Goal: Navigation & Orientation: Locate item on page

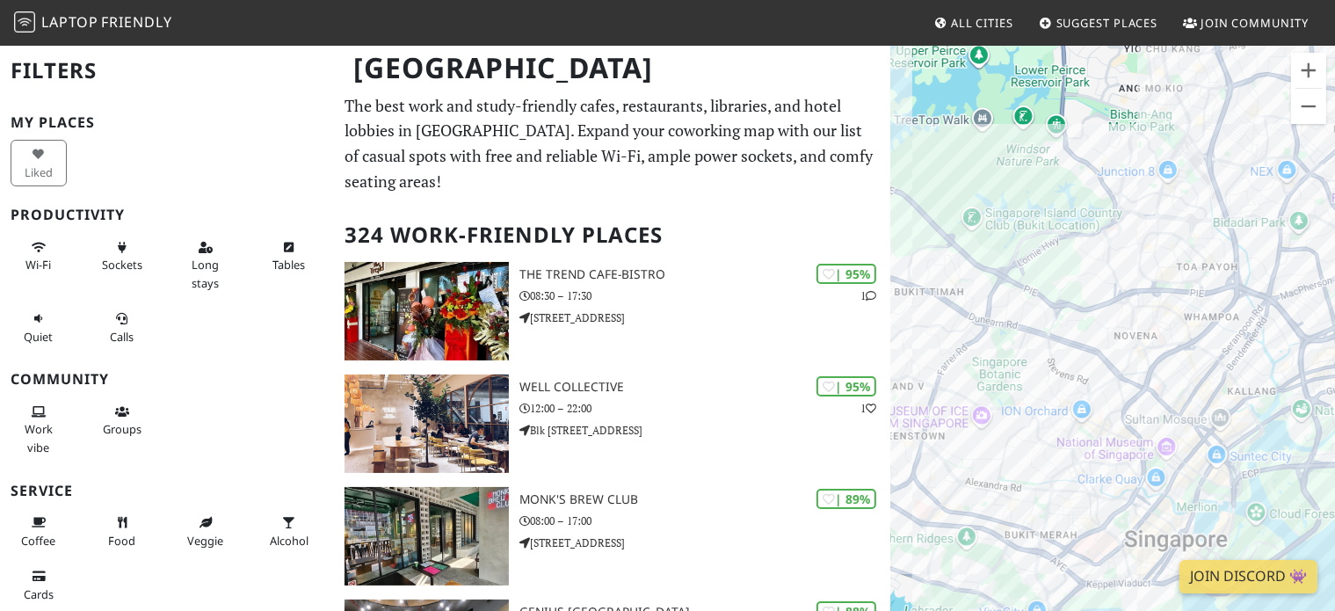
drag, startPoint x: 1133, startPoint y: 401, endPoint x: 1096, endPoint y: 338, distance: 72.5
click at [1096, 338] on div "To navigate, press the arrow keys." at bounding box center [1112, 349] width 445 height 611
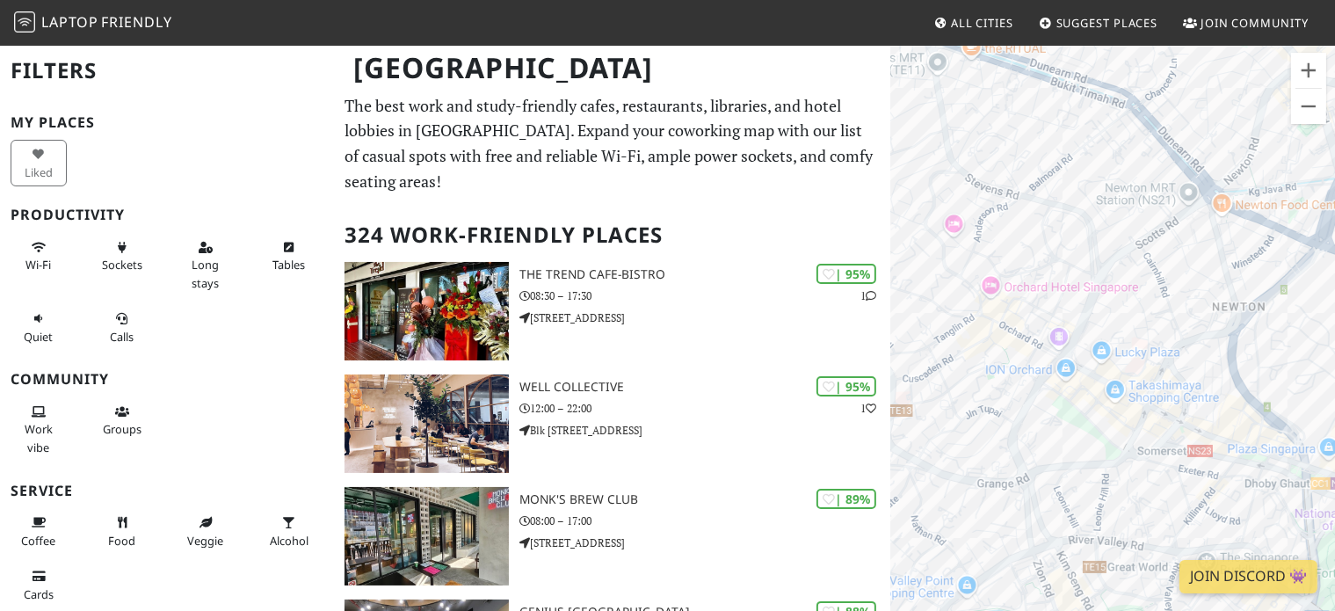
drag, startPoint x: 1111, startPoint y: 389, endPoint x: 1129, endPoint y: 217, distance: 173.2
click at [1129, 217] on div "To navigate, press the arrow keys." at bounding box center [1112, 349] width 445 height 611
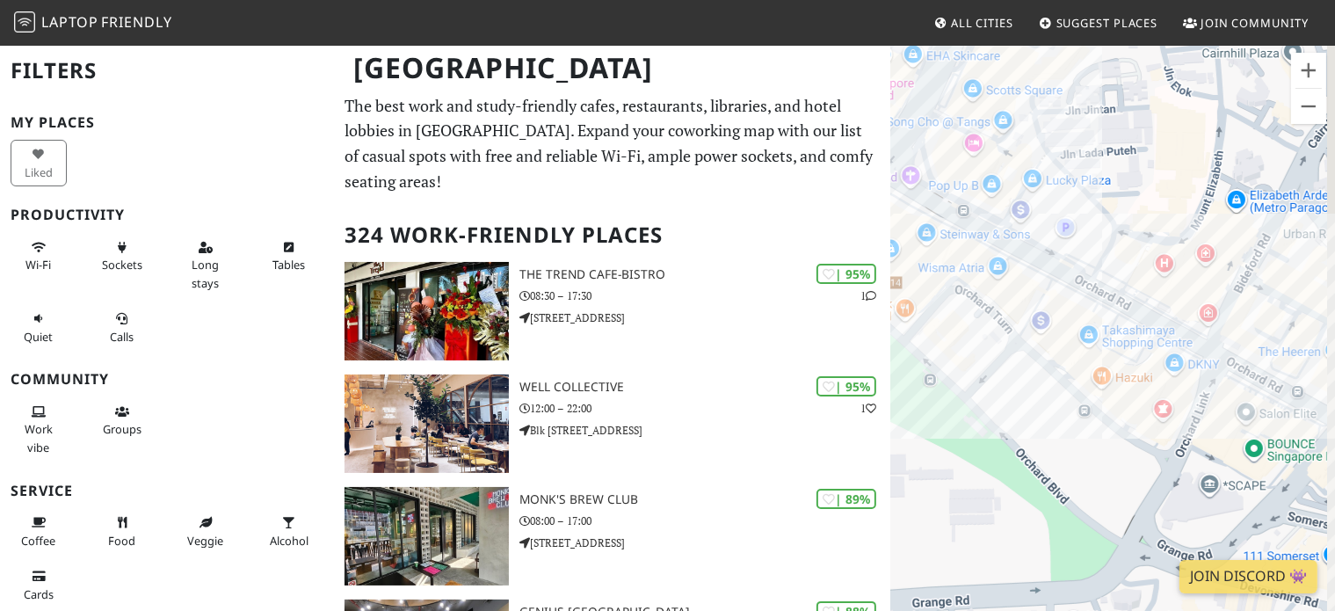
drag, startPoint x: 1135, startPoint y: 352, endPoint x: 986, endPoint y: 214, distance: 202.7
click at [986, 214] on div "To navigate, press the arrow keys." at bounding box center [1112, 349] width 445 height 611
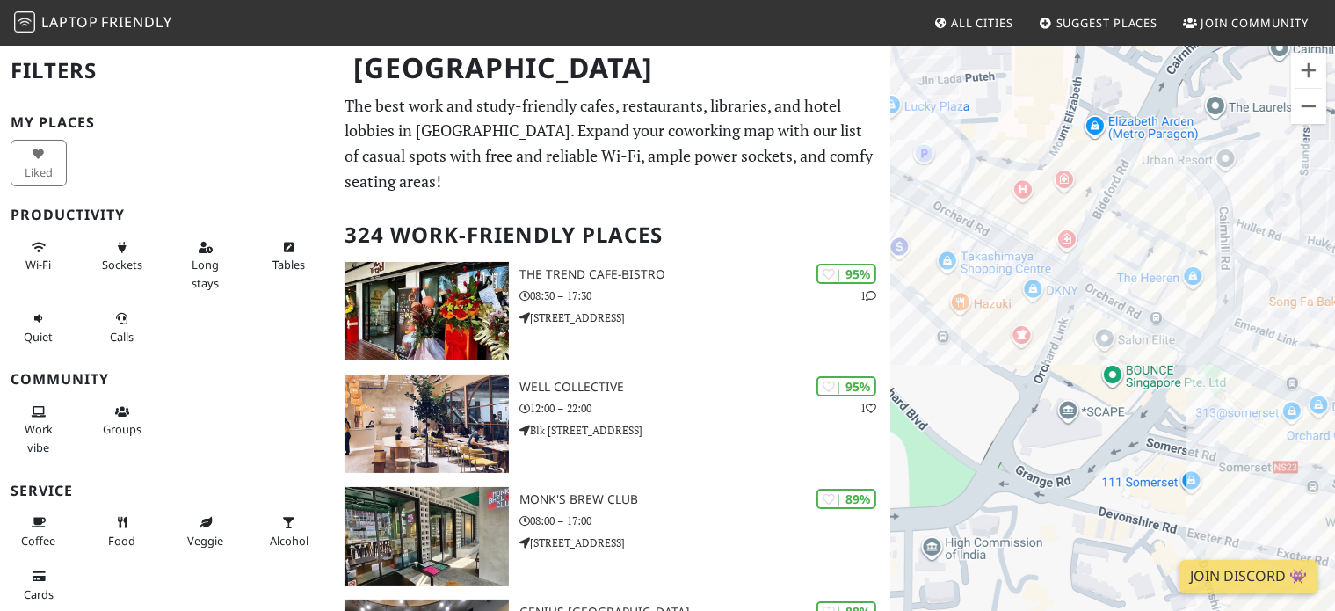
drag, startPoint x: 1152, startPoint y: 301, endPoint x: 977, endPoint y: 214, distance: 195.4
click at [977, 214] on div "To navigate, press the arrow keys." at bounding box center [1112, 349] width 445 height 611
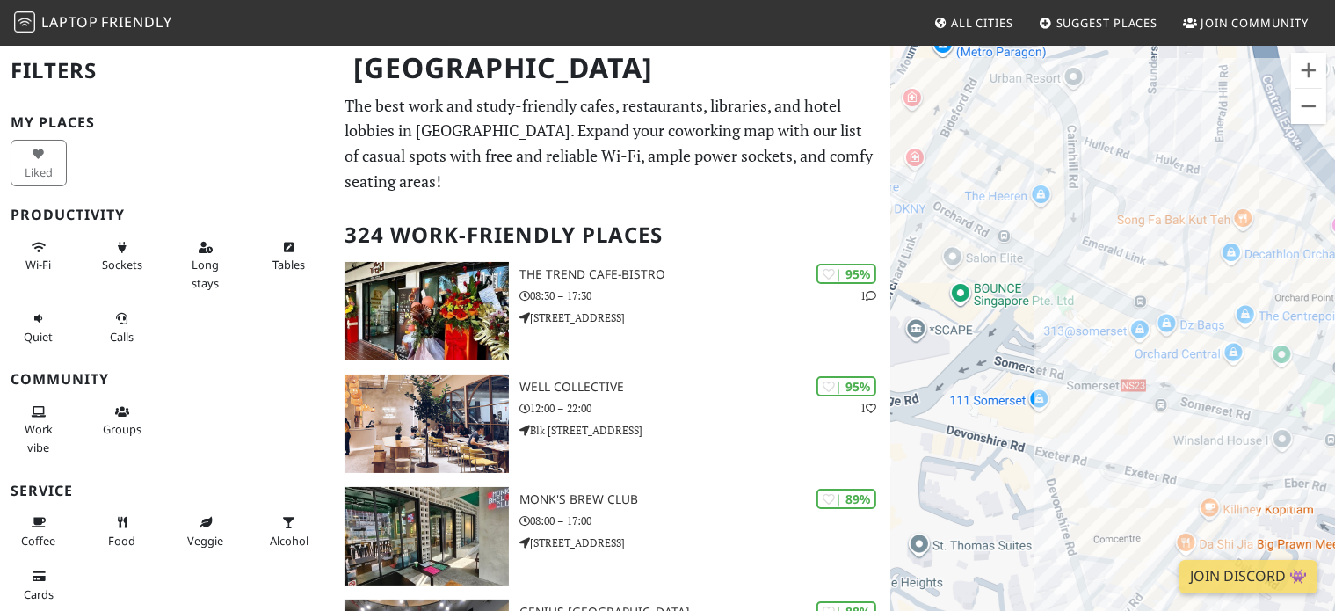
drag, startPoint x: 1185, startPoint y: 344, endPoint x: 1054, endPoint y: 258, distance: 156.3
click at [1054, 258] on div "To navigate, press the arrow keys." at bounding box center [1112, 349] width 445 height 611
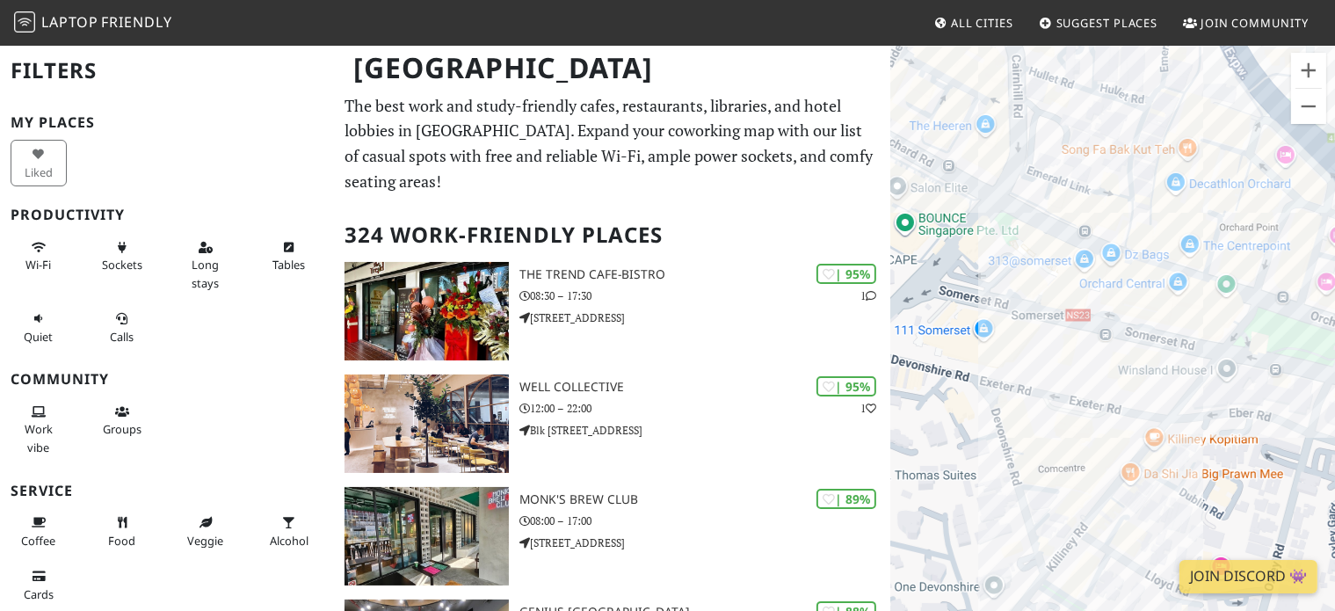
drag, startPoint x: 1083, startPoint y: 349, endPoint x: 1047, endPoint y: 298, distance: 62.4
click at [1047, 298] on div "To navigate, press the arrow keys." at bounding box center [1112, 349] width 445 height 611
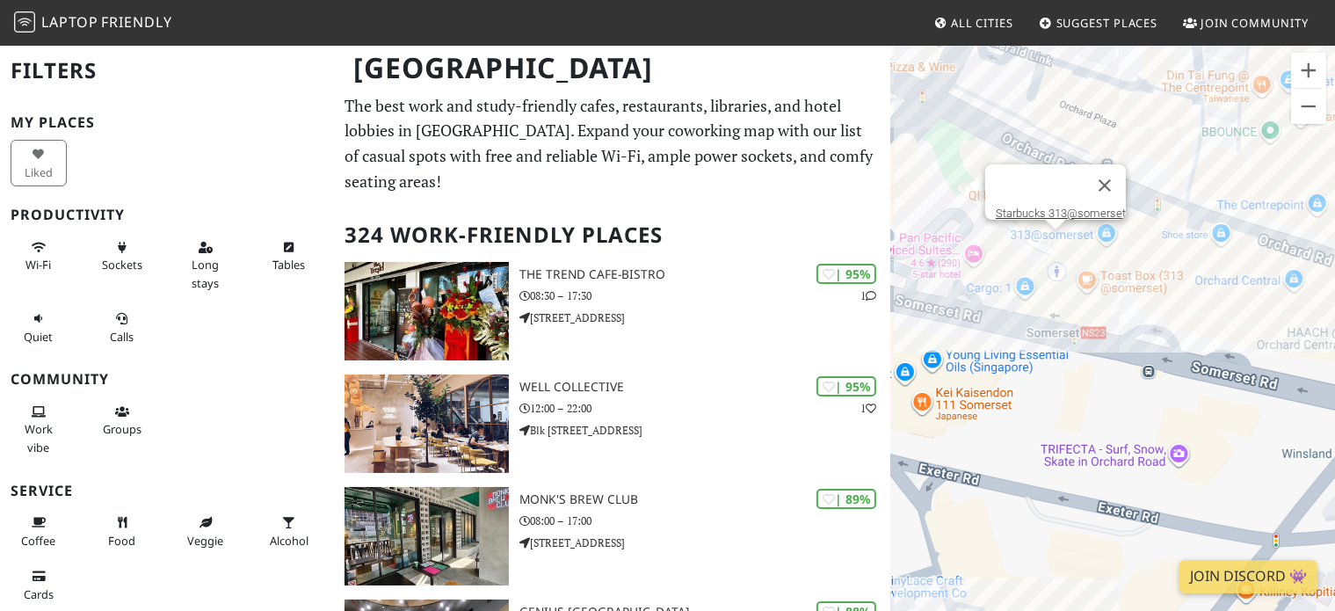
click at [1050, 243] on div "To navigate, press the arrow keys. Starbucks 313@somerset" at bounding box center [1112, 349] width 445 height 611
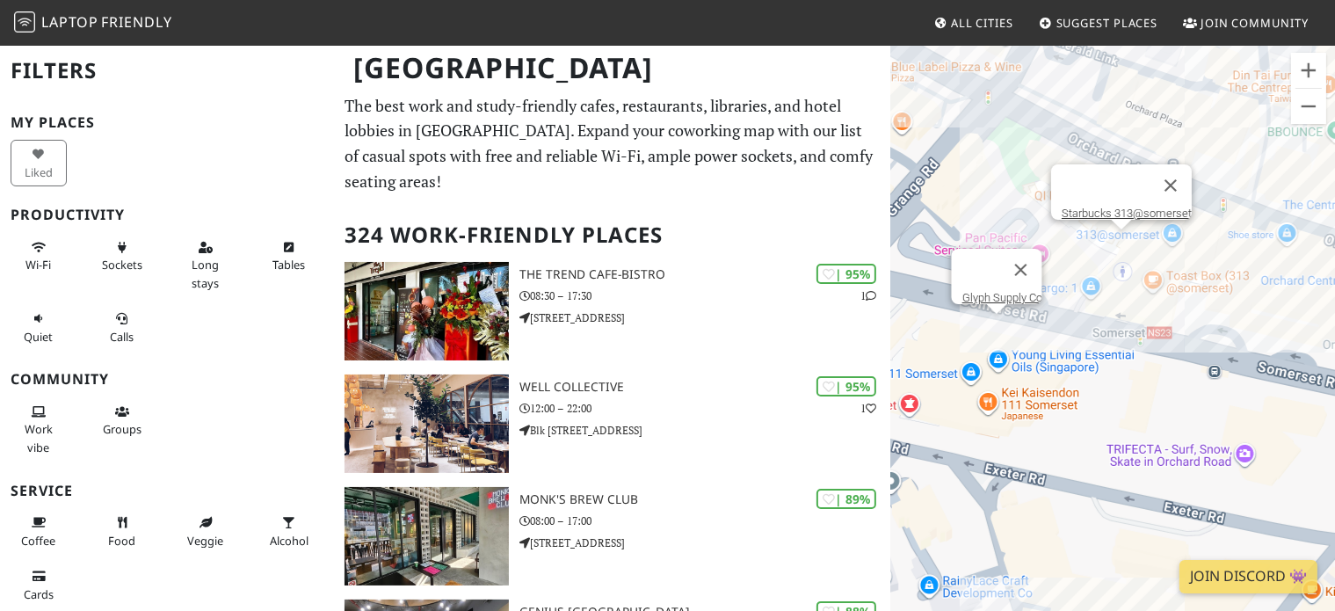
click at [1002, 331] on div "To navigate, press the arrow keys. Starbucks 313@somerset Glyph Supply Co" at bounding box center [1112, 349] width 445 height 611
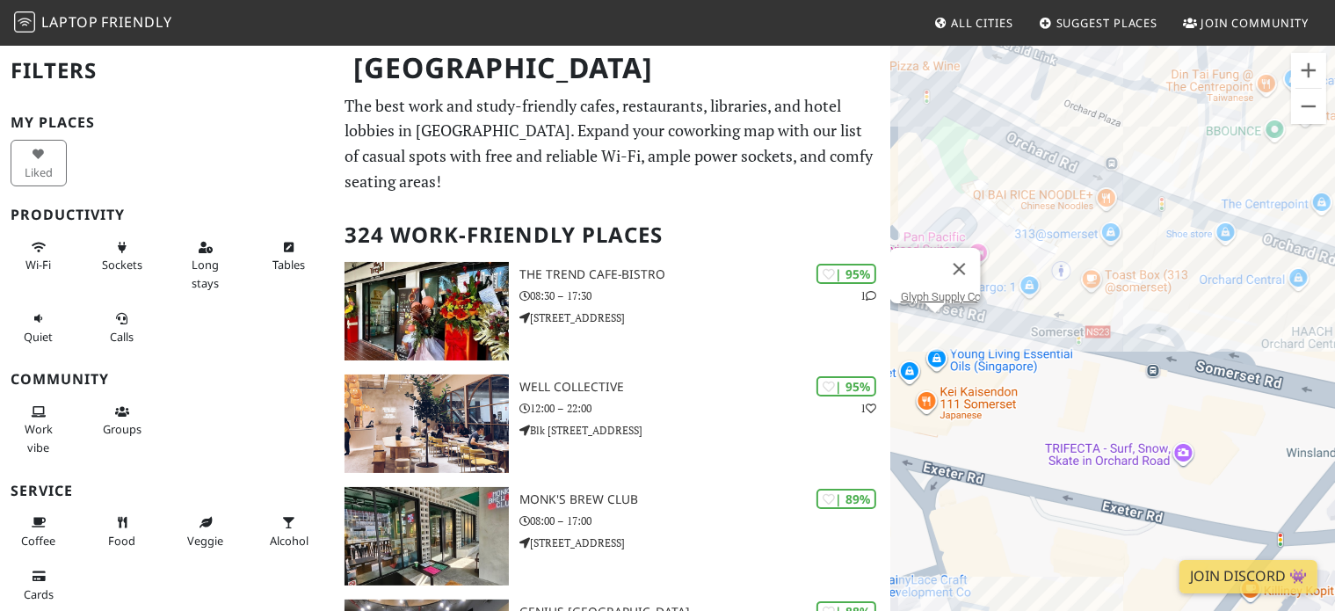
drag, startPoint x: 1217, startPoint y: 316, endPoint x: 1065, endPoint y: 317, distance: 152.1
click at [1065, 317] on div "To navigate, press the arrow keys. Glyph Supply Co" at bounding box center [1112, 349] width 445 height 611
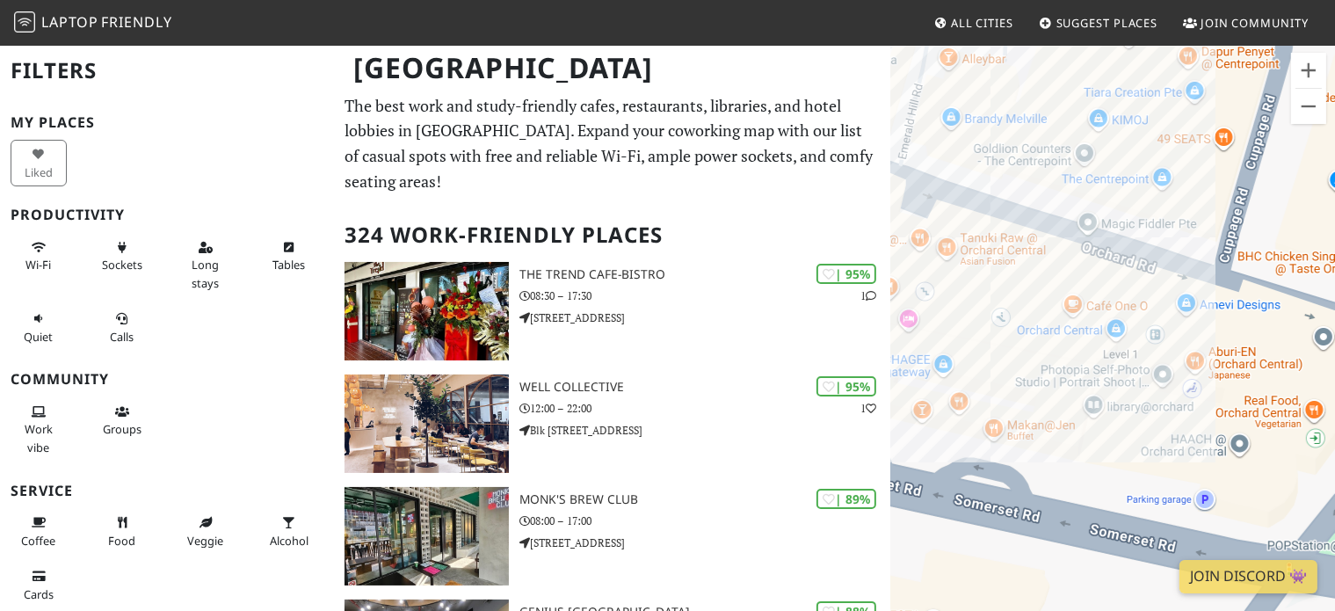
drag, startPoint x: 1051, startPoint y: 236, endPoint x: 1010, endPoint y: 354, distance: 125.6
click at [1006, 355] on div "To navigate, press the arrow keys. Glyph Supply Co" at bounding box center [1112, 349] width 445 height 611
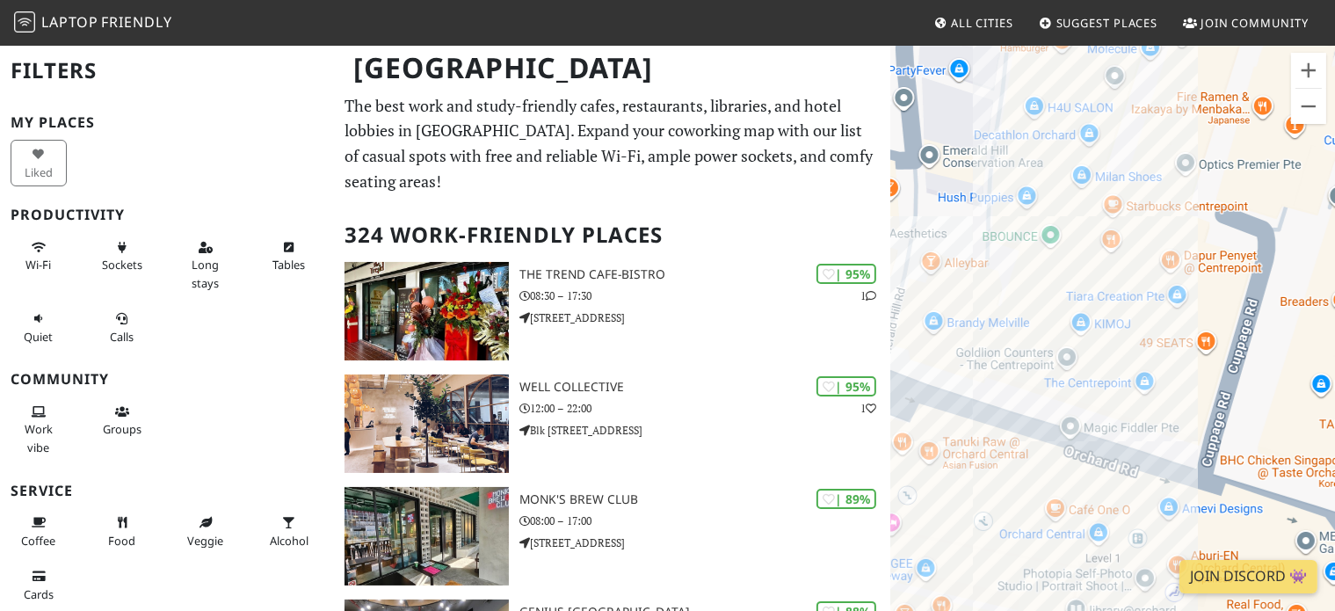
drag, startPoint x: 1127, startPoint y: 225, endPoint x: 1120, endPoint y: 371, distance: 146.1
click at [1120, 371] on div "To navigate, press the arrow keys. Glyph Supply Co" at bounding box center [1112, 349] width 445 height 611
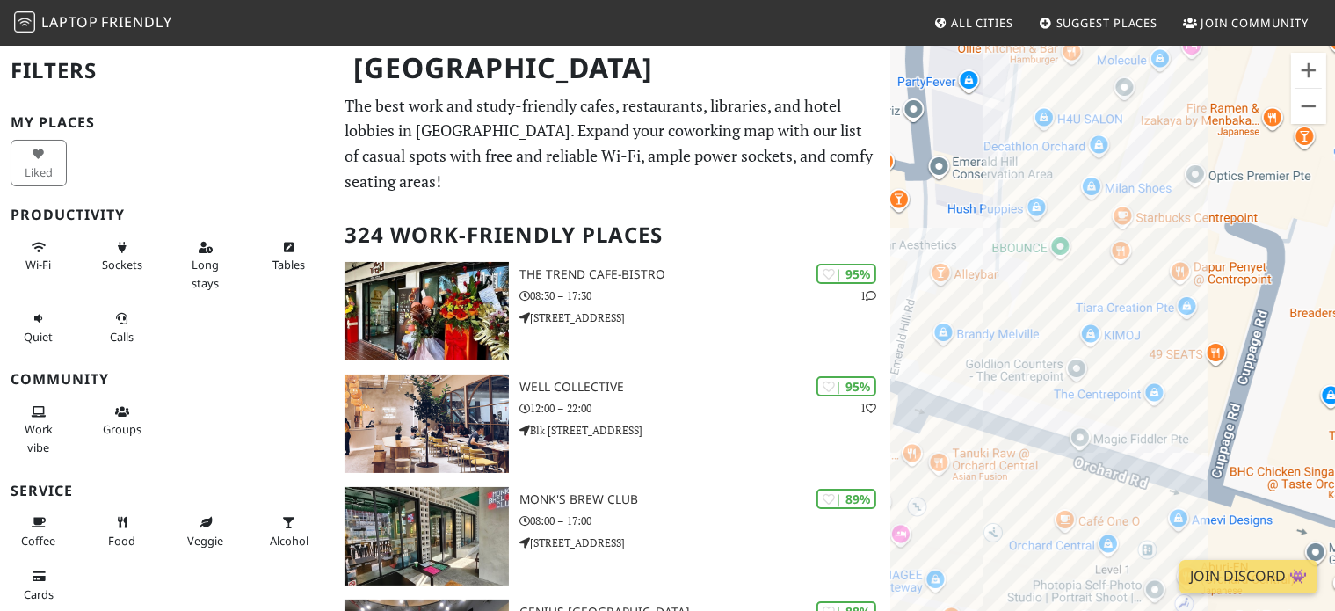
drag, startPoint x: 1062, startPoint y: 278, endPoint x: 1074, endPoint y: 277, distance: 12.3
click at [1074, 277] on div "To navigate, press the arrow keys. Glyph Supply Co" at bounding box center [1112, 349] width 445 height 611
